Goal: Check status

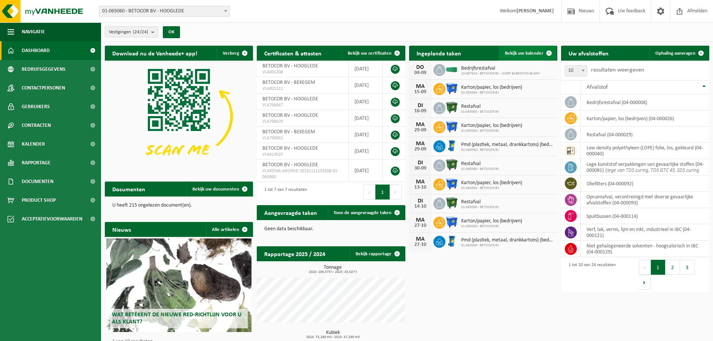
click at [540, 51] on span "Bekijk uw kalender" at bounding box center [524, 53] width 39 height 5
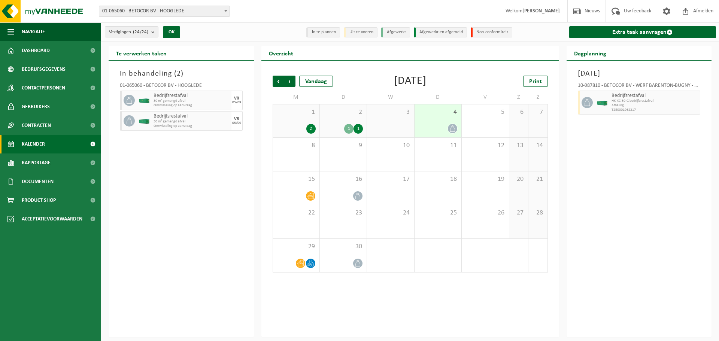
click at [360, 129] on div "1" at bounding box center [357, 129] width 9 height 10
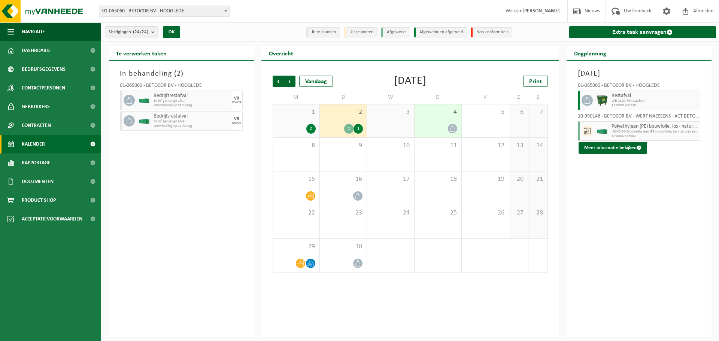
click at [348, 128] on div "1" at bounding box center [348, 129] width 9 height 10
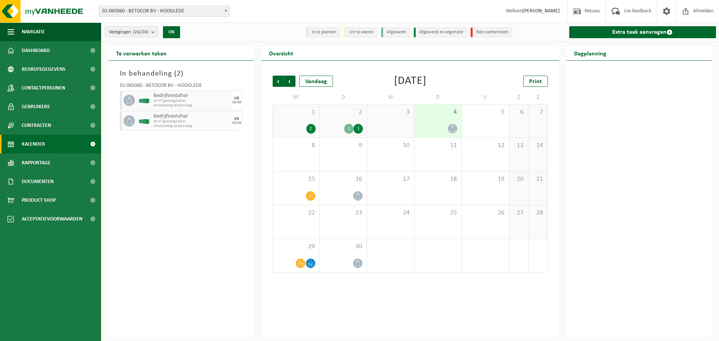
click at [360, 129] on div "1" at bounding box center [357, 129] width 9 height 10
